Goal: Task Accomplishment & Management: Manage account settings

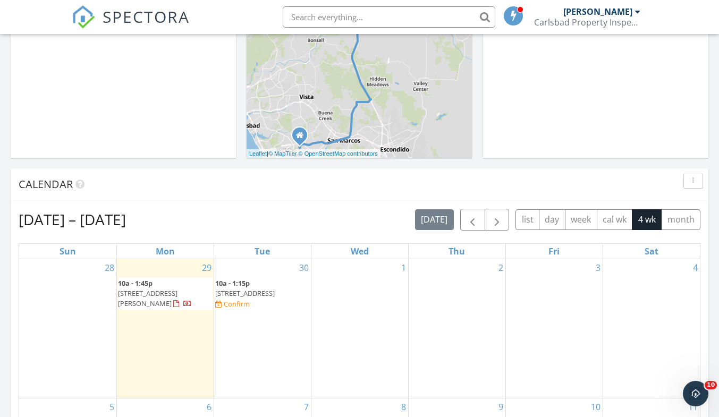
scroll to position [465, 0]
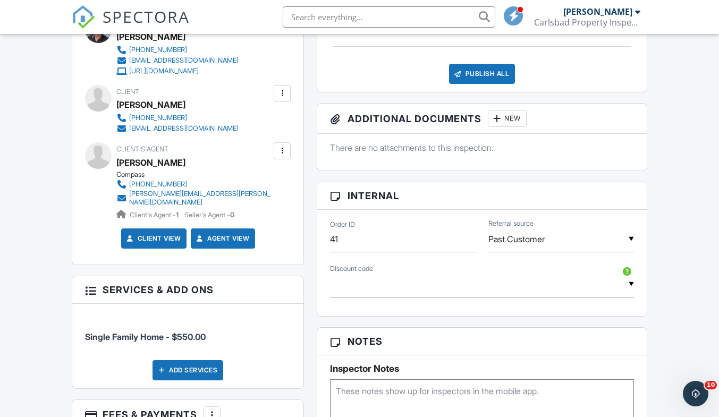
scroll to position [467, 0]
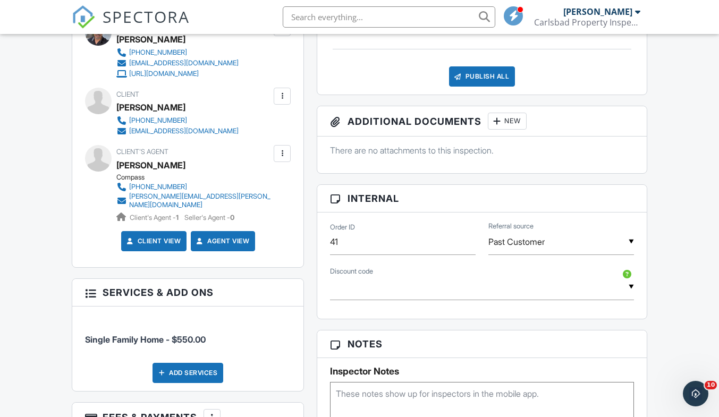
click at [282, 159] on div at bounding box center [282, 153] width 11 height 11
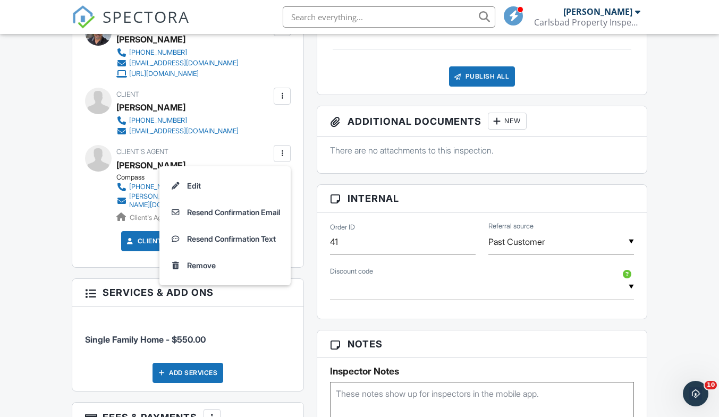
click at [249, 159] on div "Client's Agent [PERSON_NAME] Compass [PHONE_NUMBER] [PERSON_NAME][EMAIL_ADDRESS…" at bounding box center [219, 184] width 206 height 78
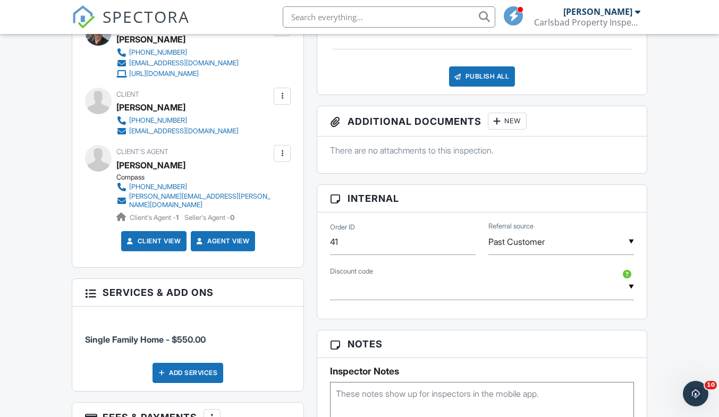
click at [142, 173] on div "[PERSON_NAME]" at bounding box center [150, 165] width 69 height 16
click at [284, 159] on div at bounding box center [282, 153] width 11 height 11
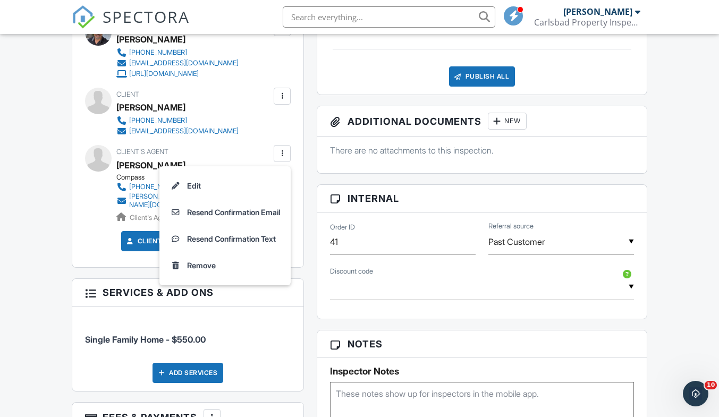
click at [284, 159] on div at bounding box center [282, 153] width 11 height 11
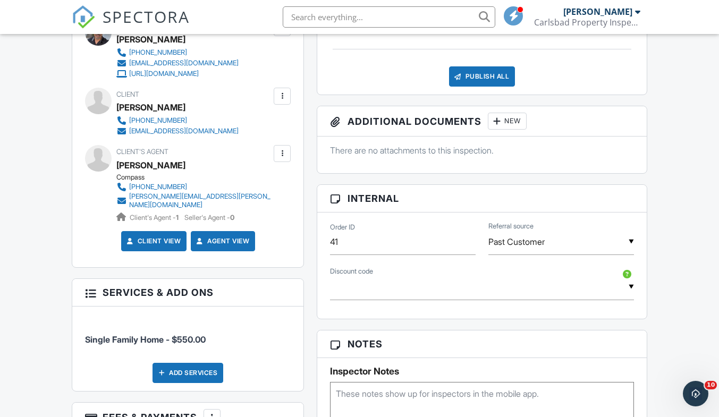
click at [136, 171] on div "[PERSON_NAME]" at bounding box center [150, 165] width 69 height 16
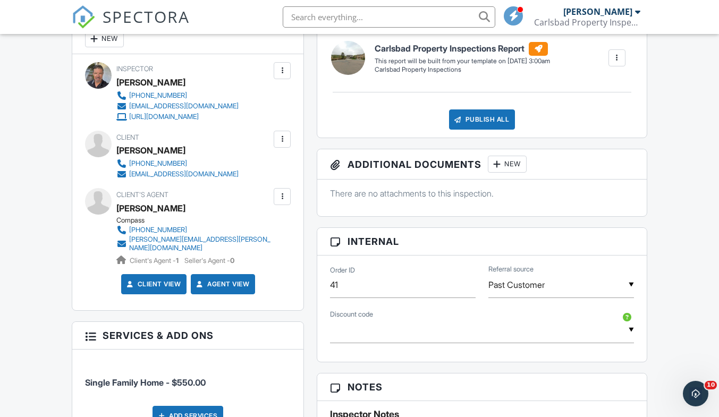
scroll to position [424, 0]
click at [283, 202] on div at bounding box center [282, 197] width 11 height 11
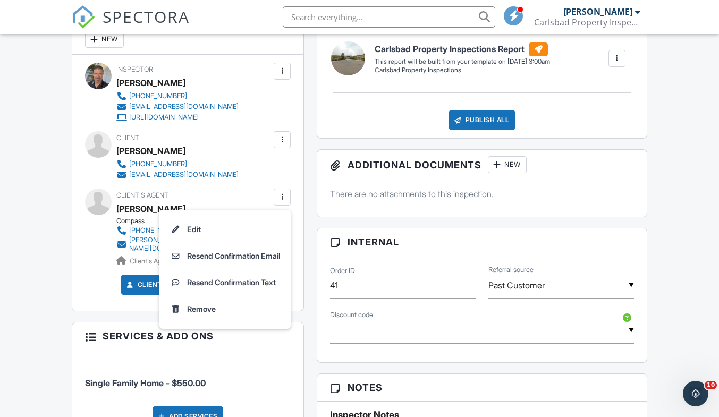
click at [283, 202] on div at bounding box center [282, 197] width 11 height 11
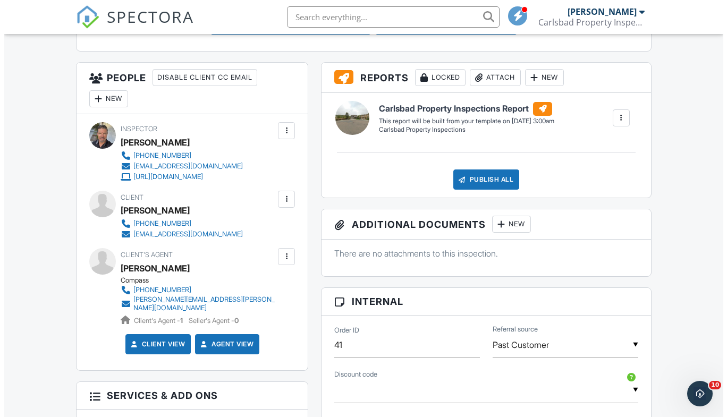
scroll to position [363, 0]
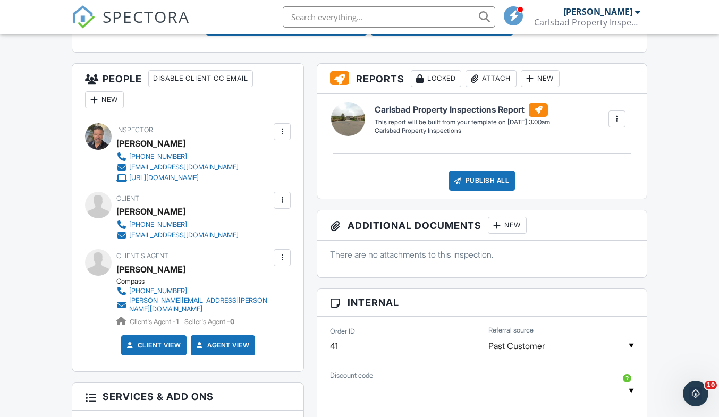
click at [101, 97] on div "New" at bounding box center [104, 99] width 39 height 17
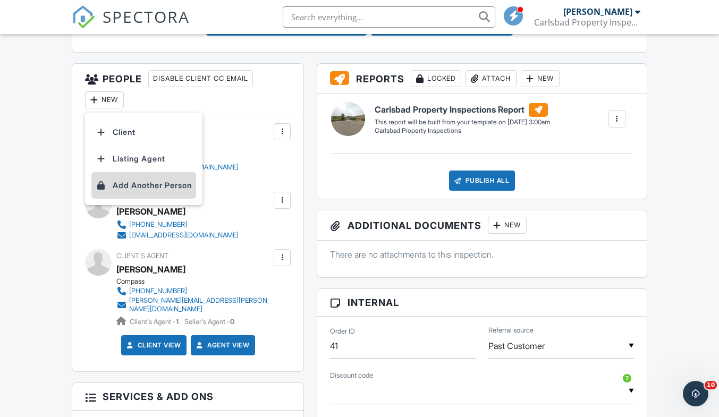
click at [144, 185] on li "Add Another Person" at bounding box center [143, 185] width 105 height 27
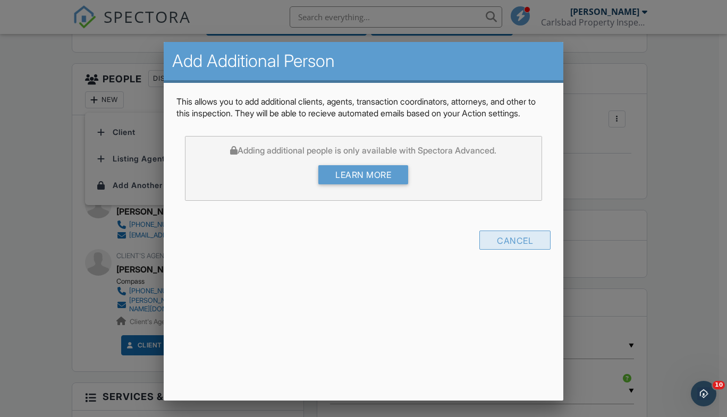
click at [520, 250] on div "Cancel" at bounding box center [514, 240] width 71 height 19
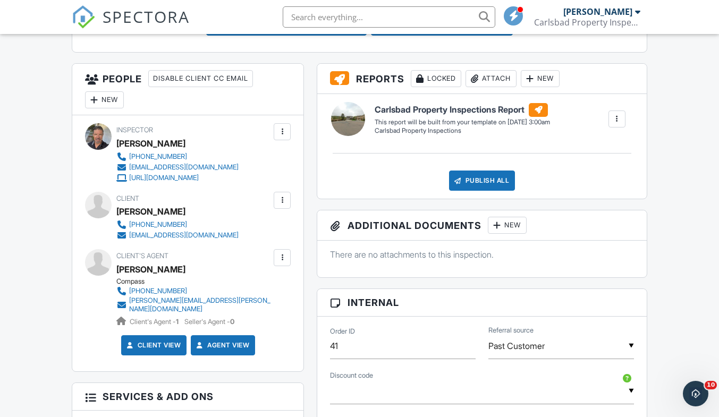
click at [284, 260] on div at bounding box center [282, 257] width 11 height 11
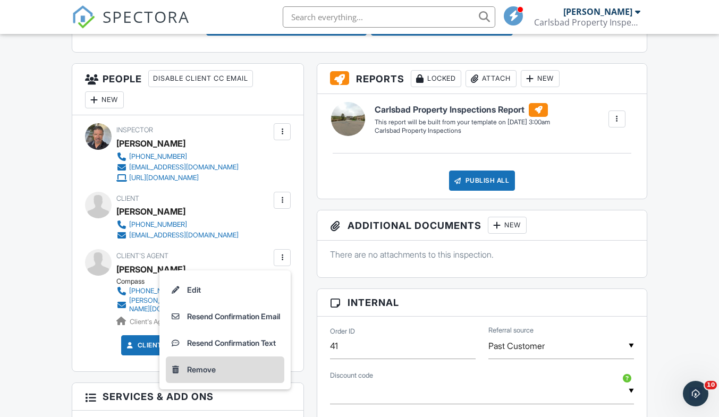
click at [190, 377] on li "Remove" at bounding box center [225, 370] width 119 height 27
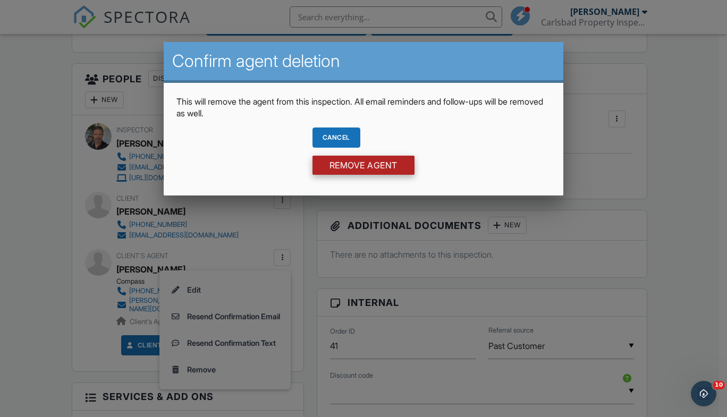
click at [379, 166] on input "Remove Agent" at bounding box center [364, 165] width 102 height 19
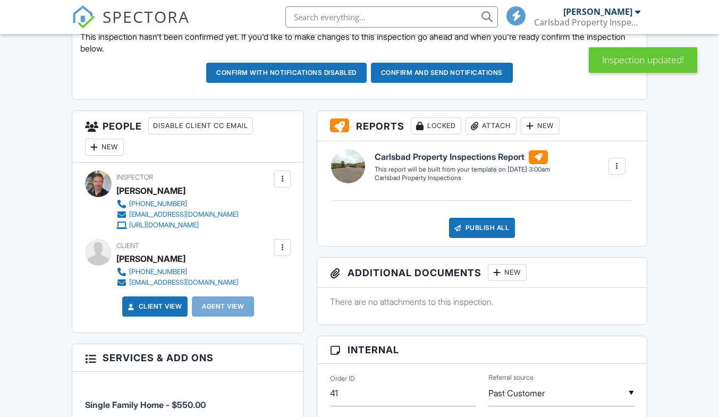
click at [100, 139] on div "New" at bounding box center [104, 147] width 39 height 17
click at [104, 143] on div "New" at bounding box center [104, 147] width 39 height 17
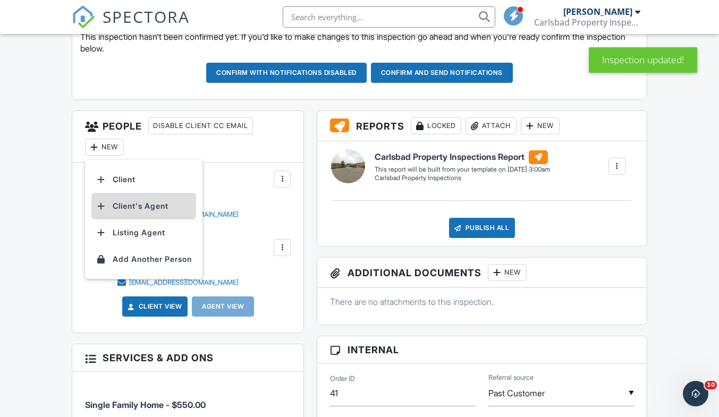
click at [133, 202] on li "Client's Agent" at bounding box center [143, 206] width 105 height 27
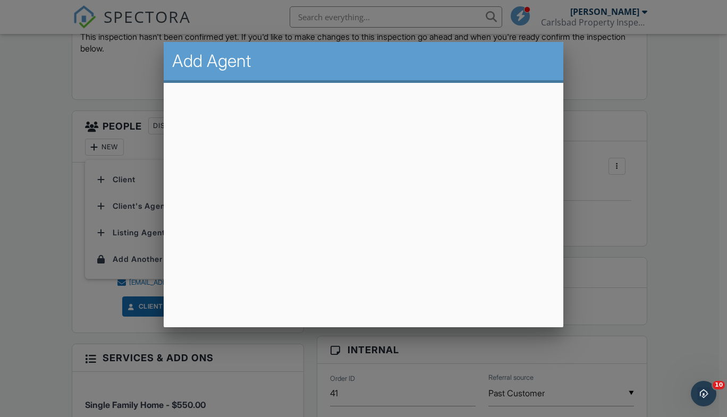
click at [634, 115] on div at bounding box center [363, 207] width 727 height 521
